Goal: Book appointment/travel/reservation

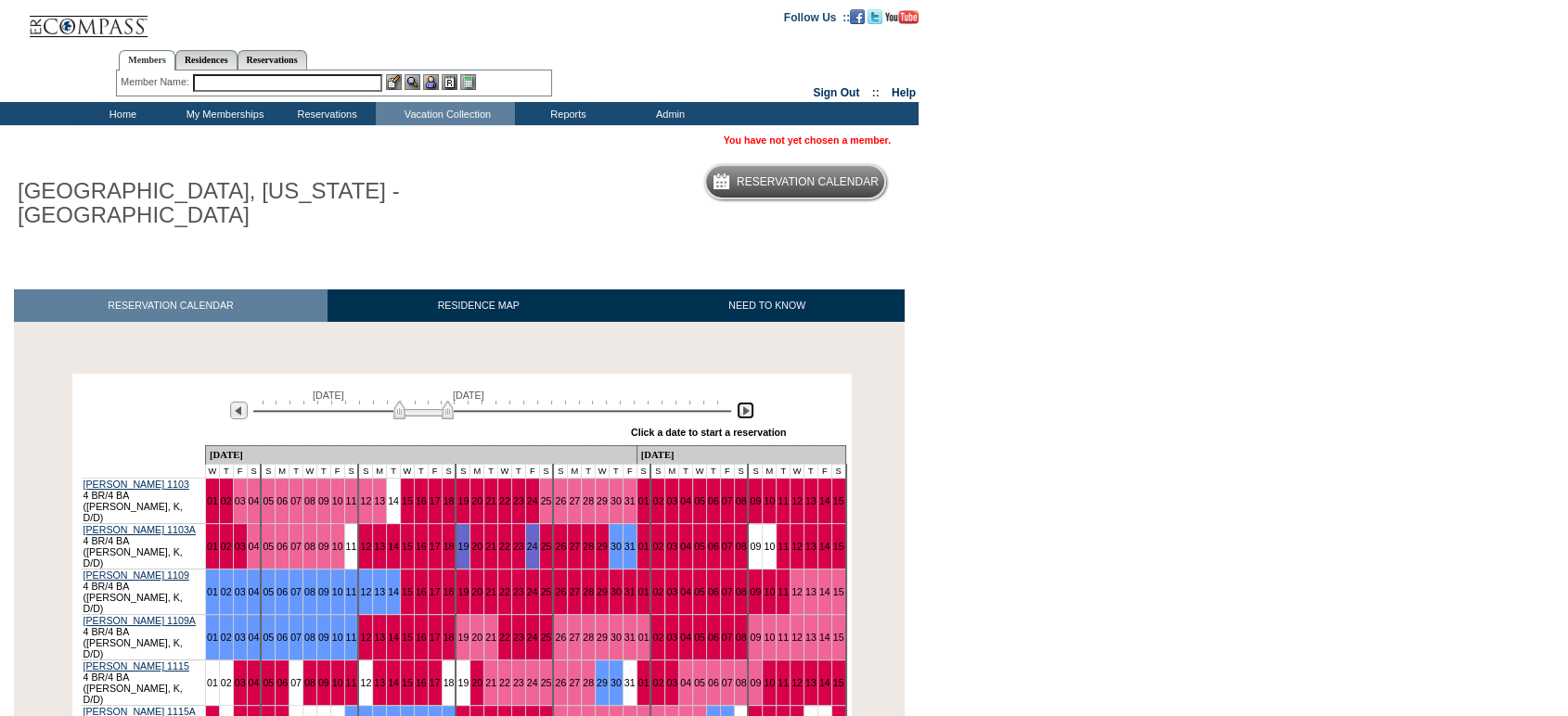
click at [740, 412] on img at bounding box center [745, 411] width 18 height 18
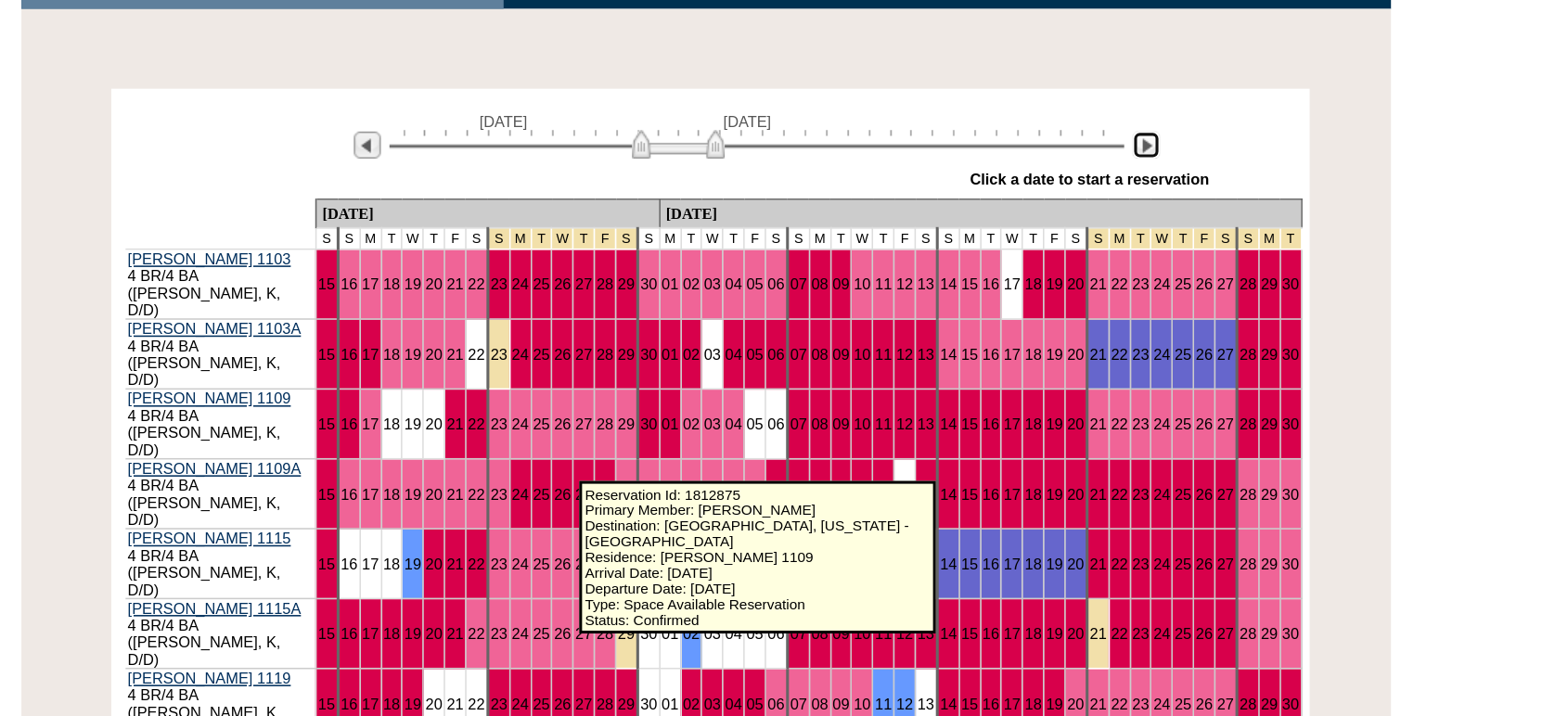
scroll to position [123, 0]
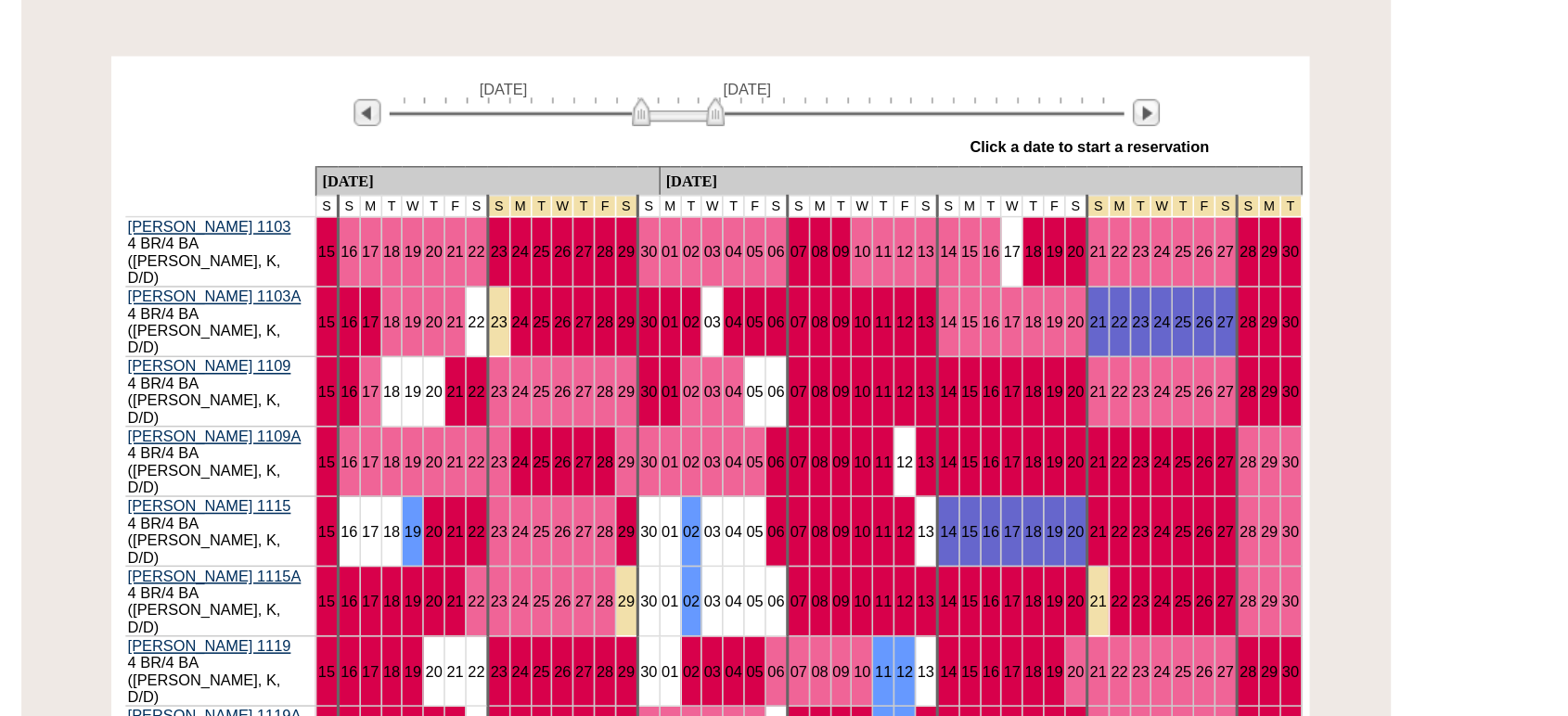
click at [24, 482] on div "Processing [DATE] [DATE] » Apply these dates to all the calendars on this page …" at bounding box center [462, 519] width 905 height 537
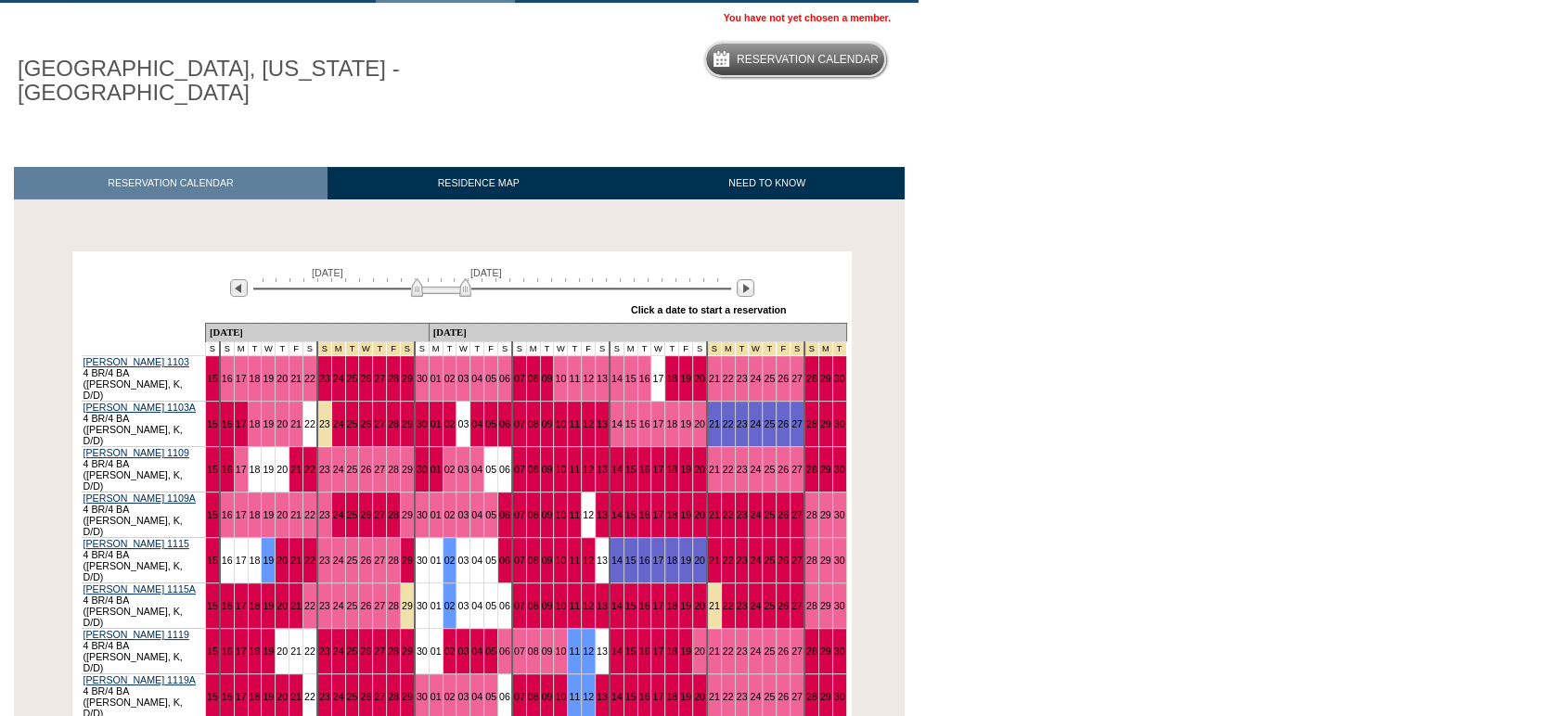
scroll to position [0, 0]
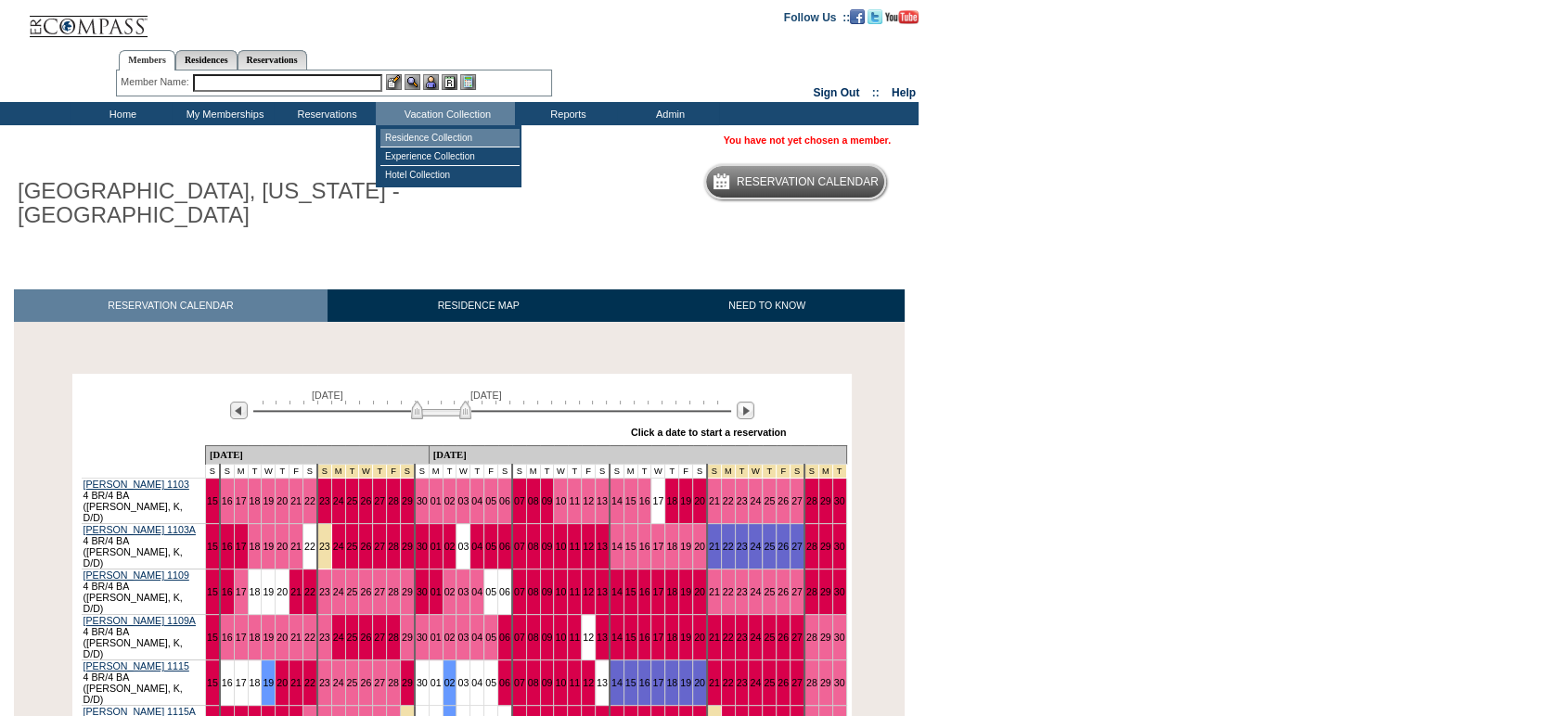
click at [441, 134] on td "Residence Collection" at bounding box center [450, 138] width 140 height 19
